Goal: Book appointment/travel/reservation

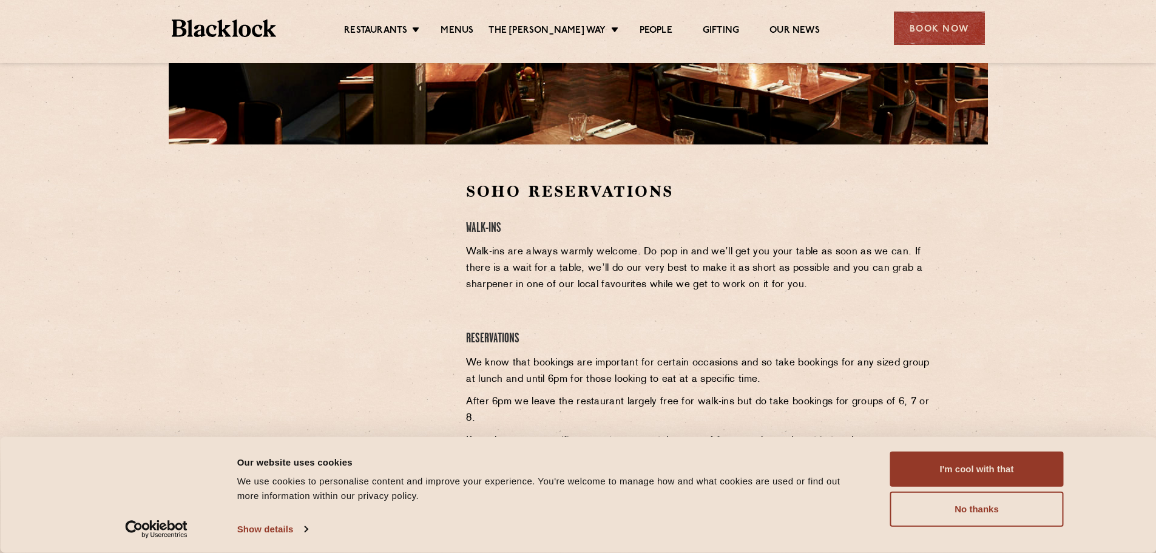
scroll to position [303, 0]
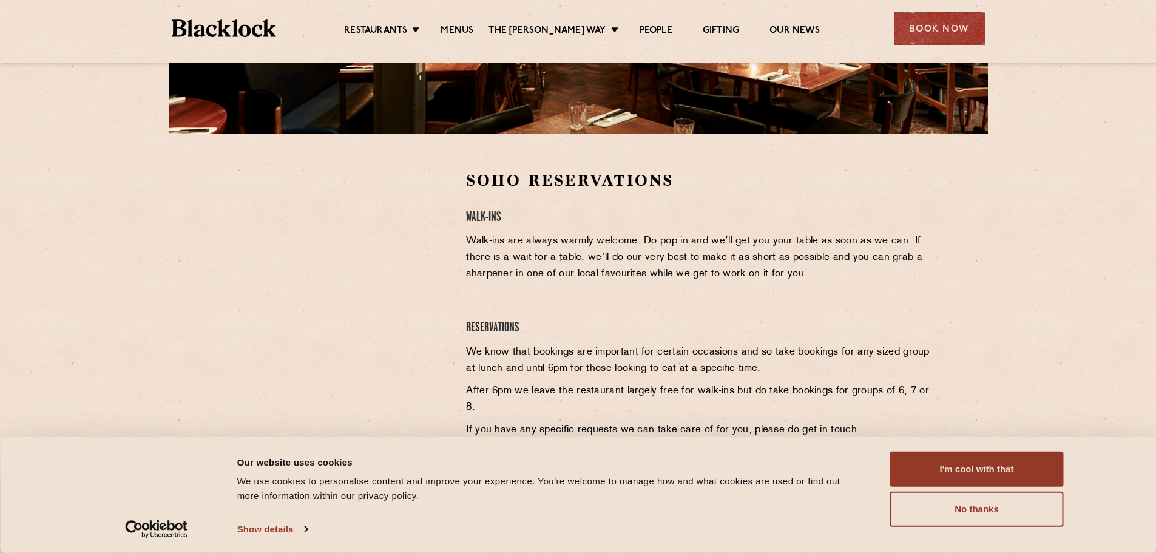
click at [473, 52] on div "Restaurants Soho City Shoreditch Covent Garden Canary Wharf Manchester Birmingh…" at bounding box center [577, 27] width 849 height 54
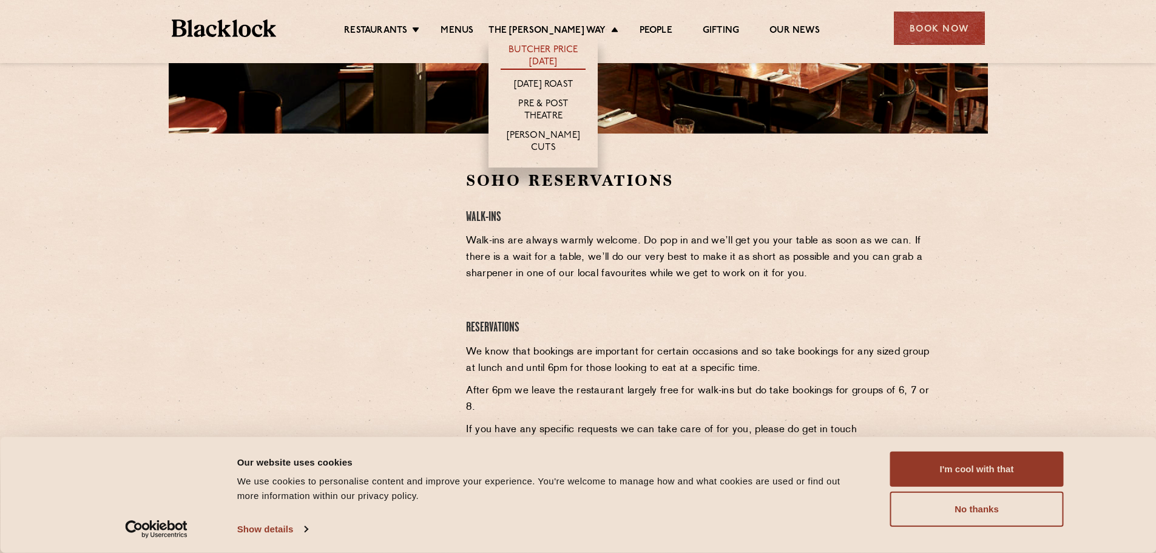
click at [564, 50] on link "Butcher Price [DATE]" at bounding box center [543, 56] width 85 height 25
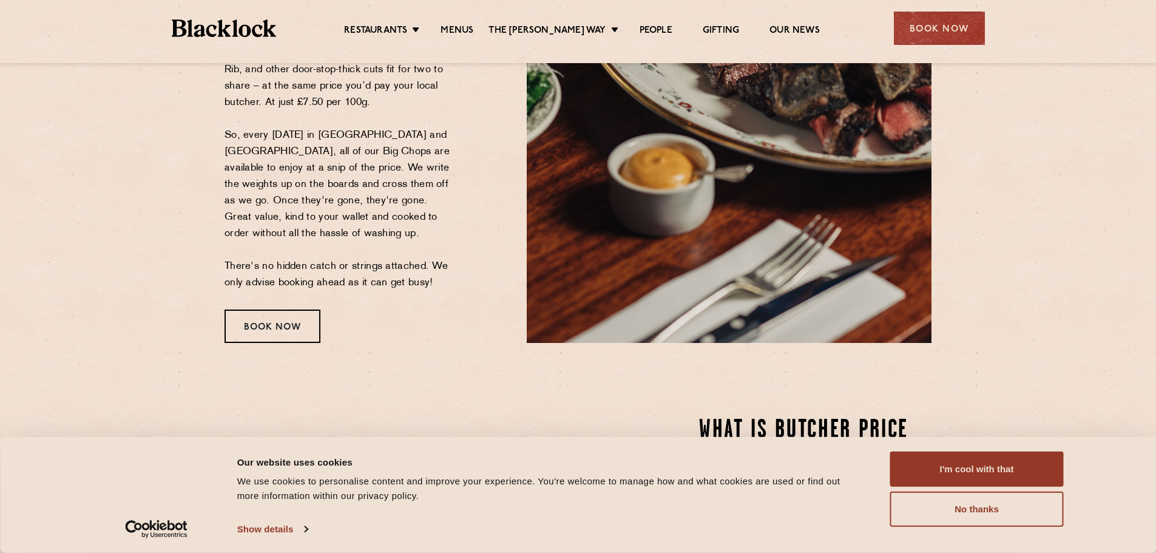
scroll to position [303, 0]
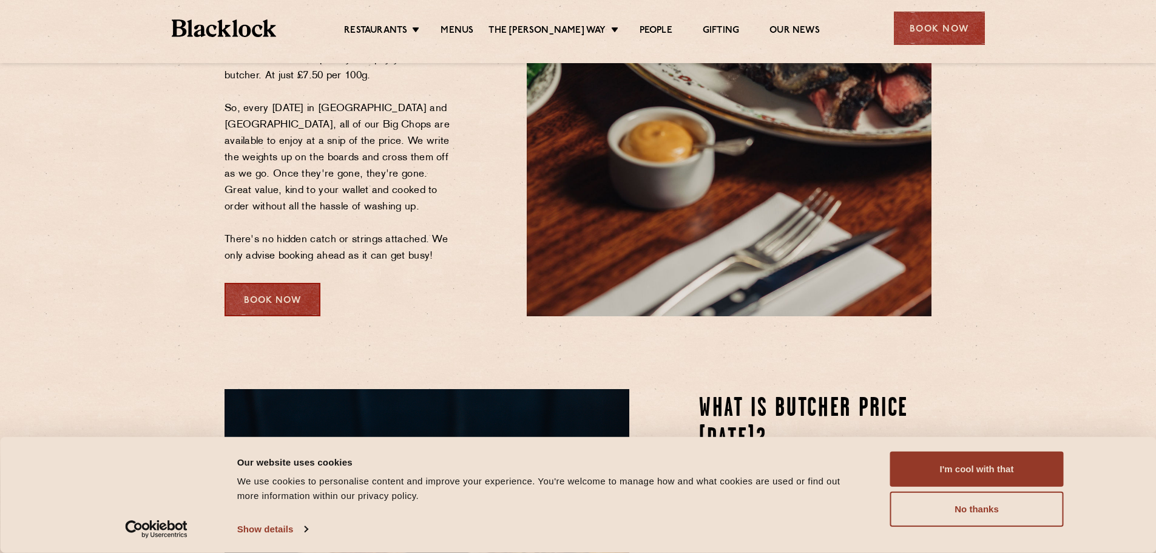
click at [281, 307] on div "Book Now" at bounding box center [272, 299] width 96 height 33
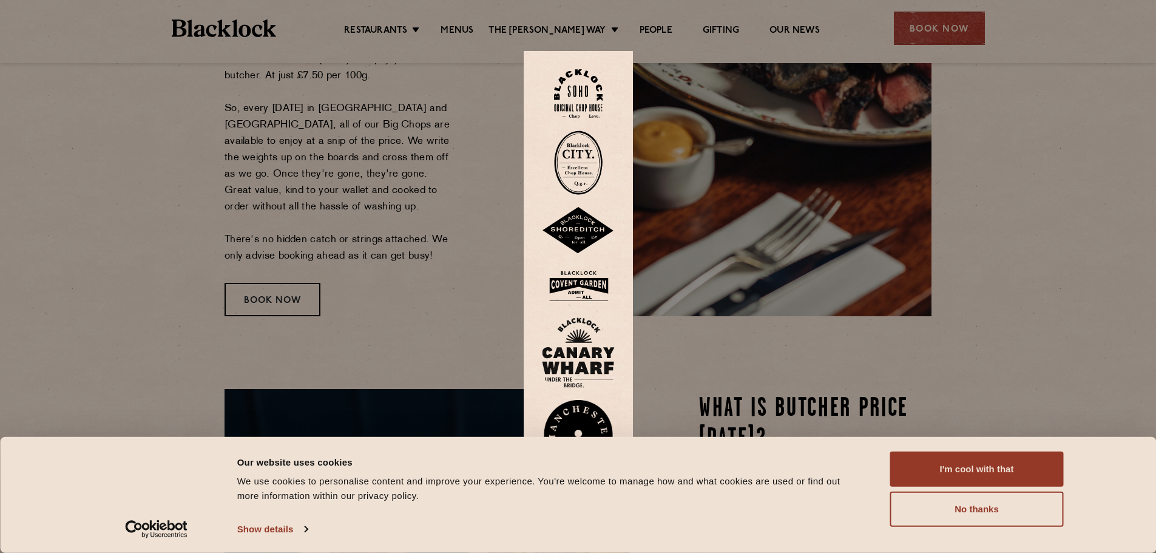
click at [570, 101] on img at bounding box center [578, 93] width 49 height 49
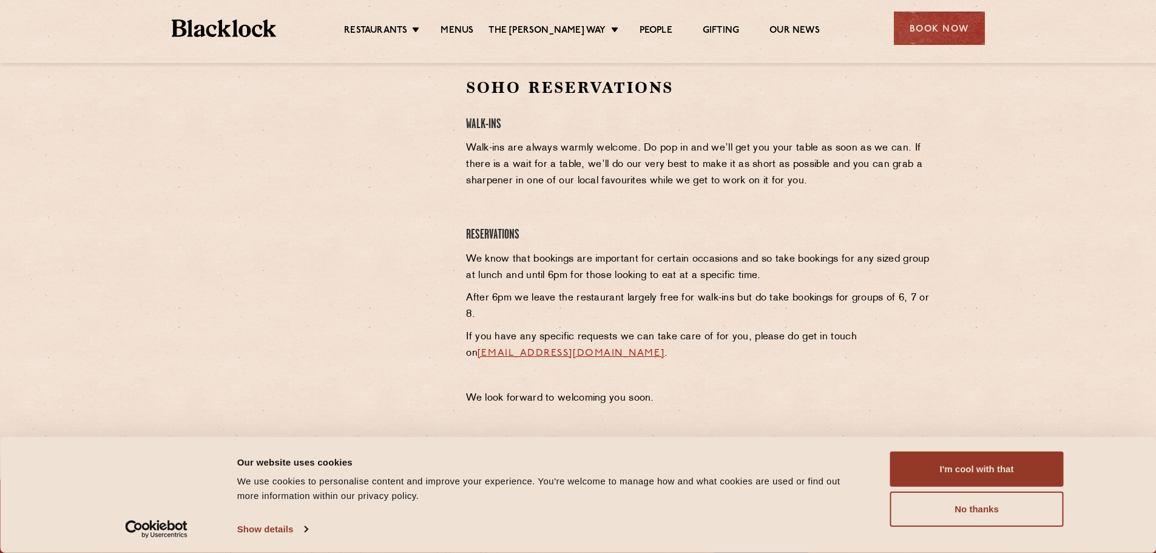
scroll to position [364, 0]
